Goal: Navigation & Orientation: Find specific page/section

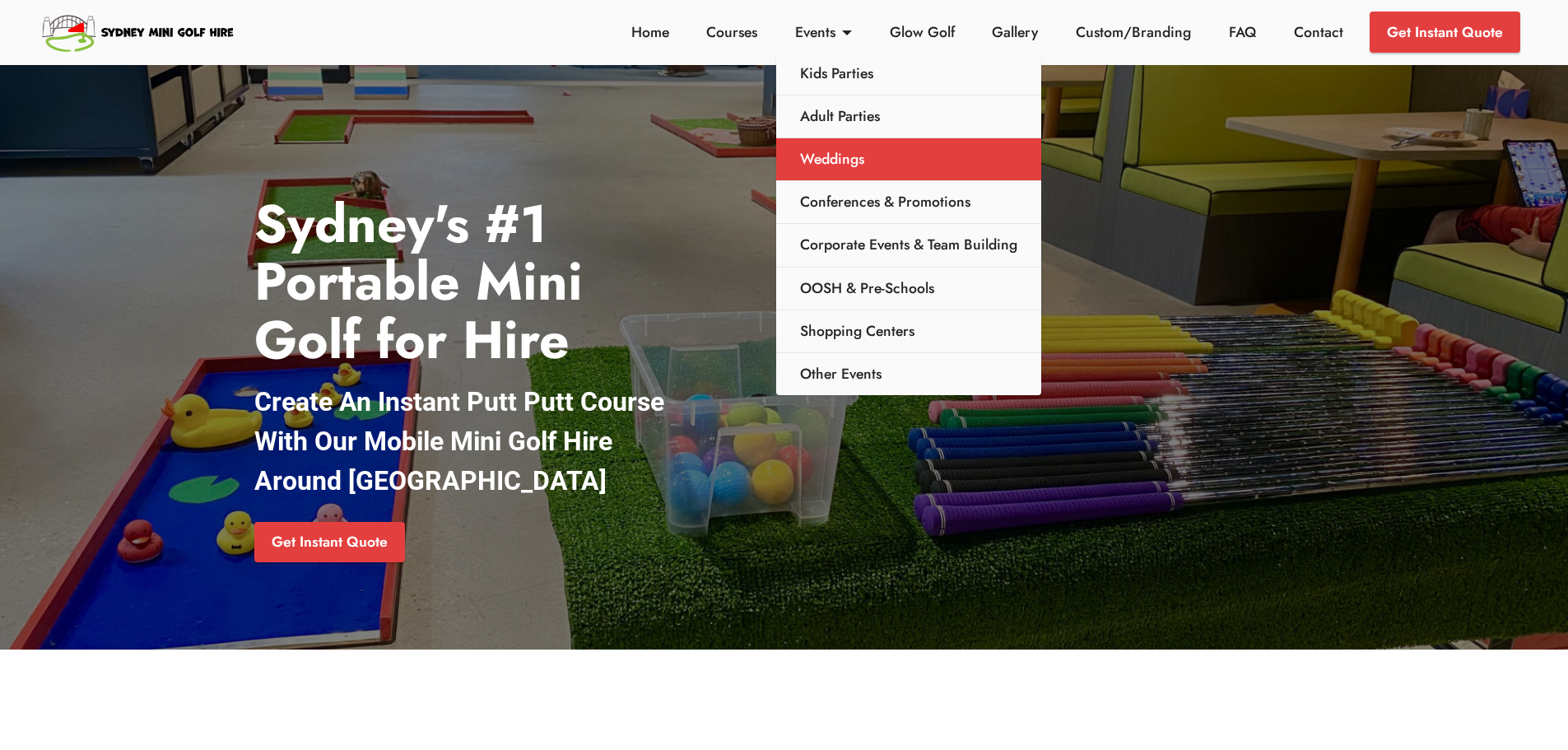
click at [840, 168] on link "Weddings" at bounding box center [909, 160] width 265 height 43
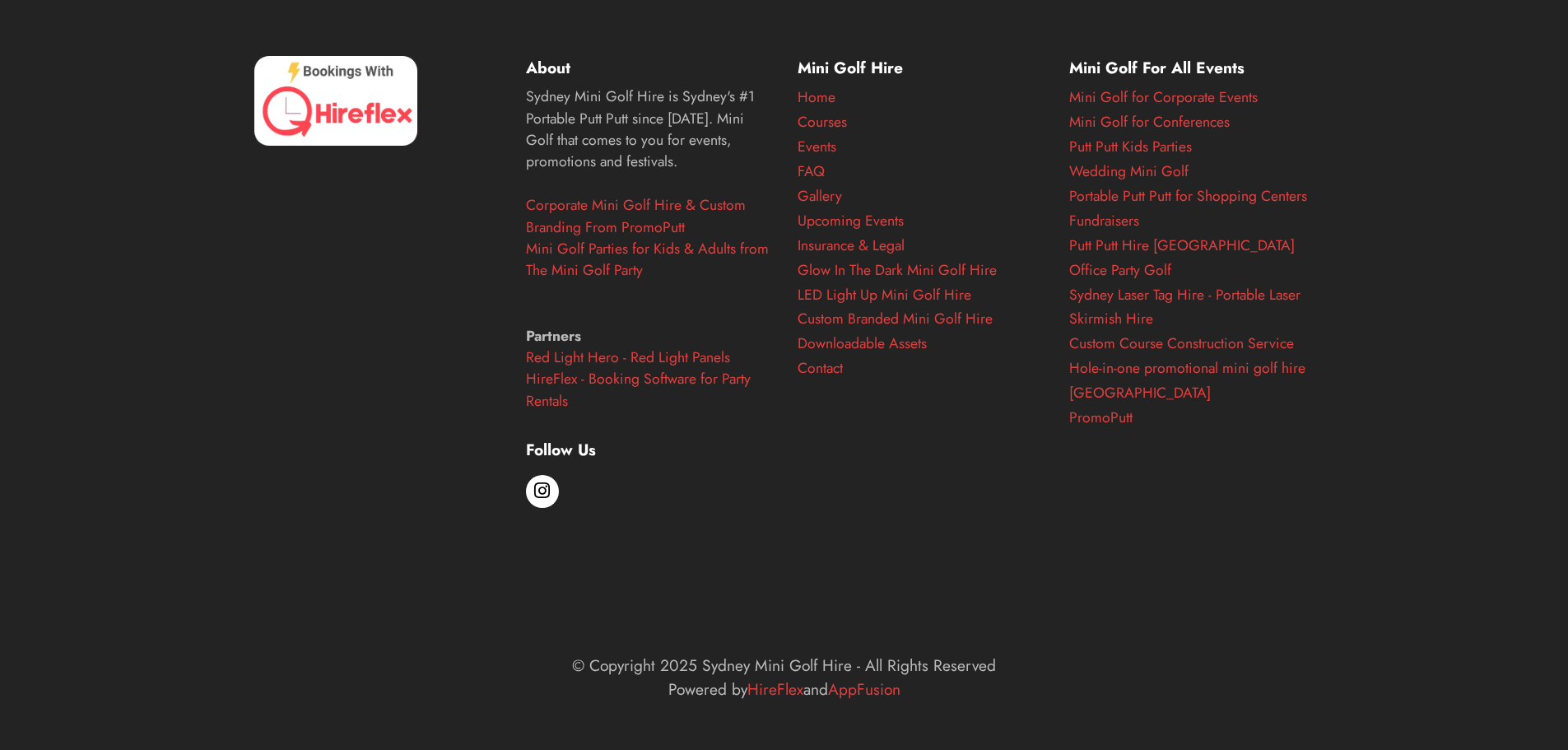
scroll to position [3543, 0]
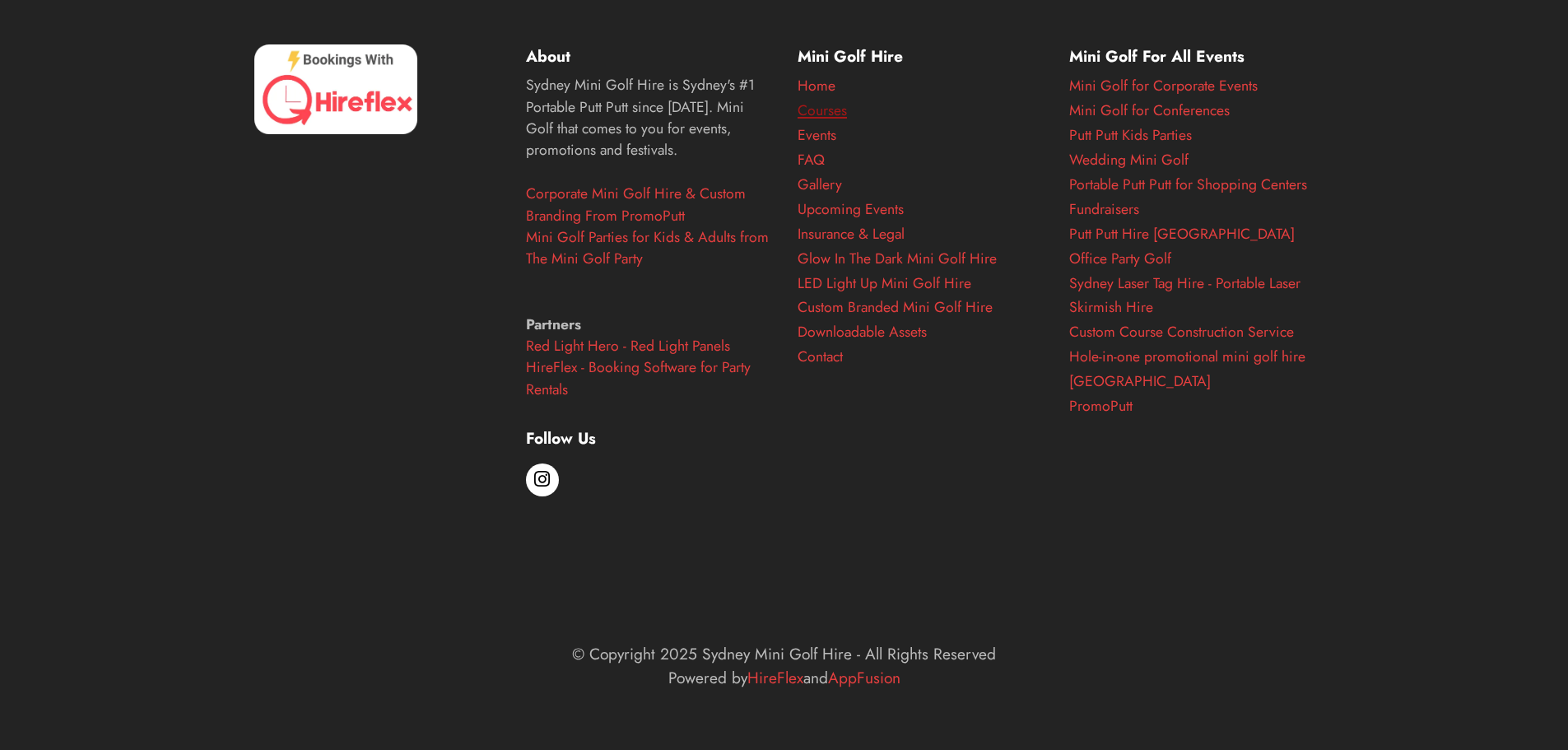
click at [834, 115] on link "Courses" at bounding box center [822, 110] width 50 height 22
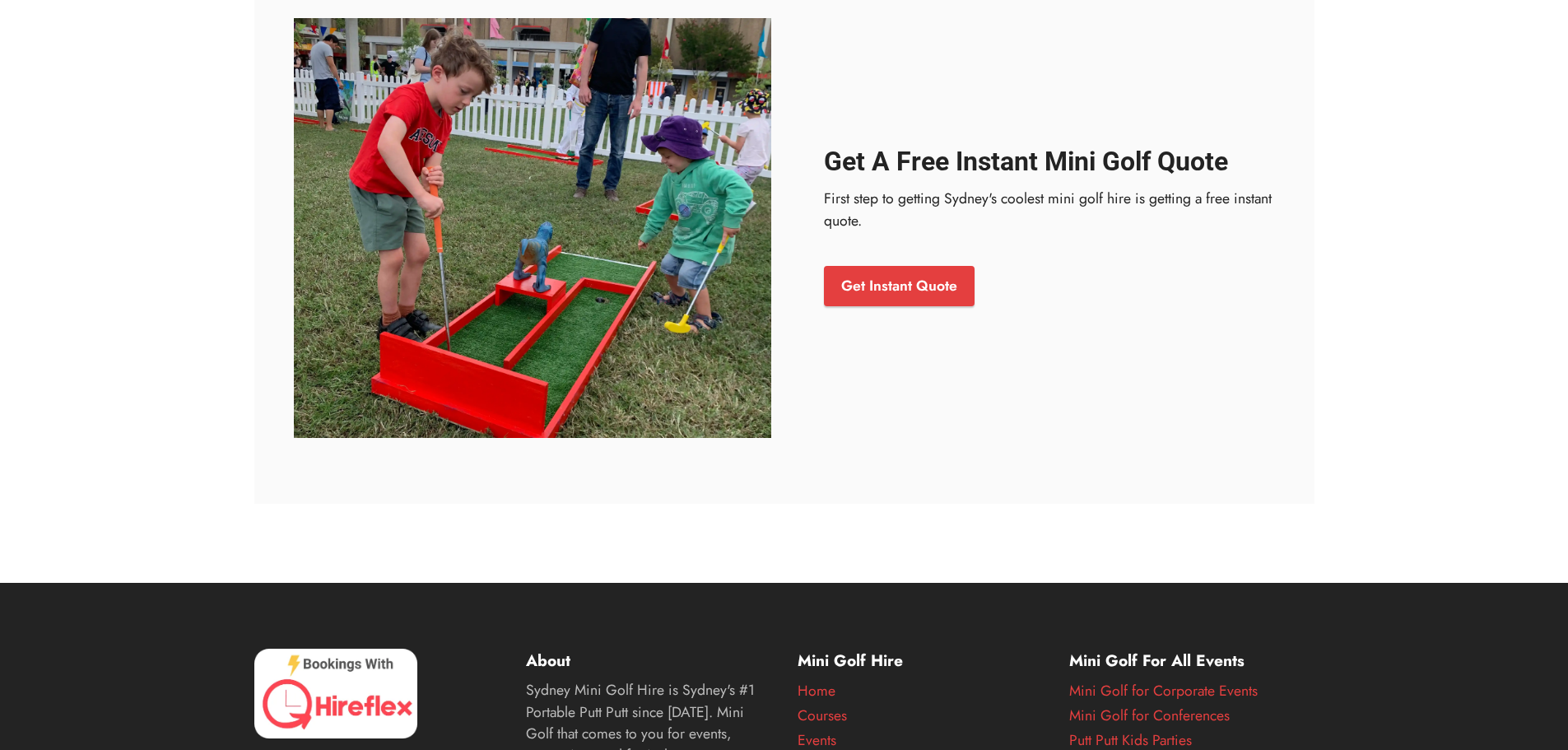
scroll to position [7216, 0]
